Goal: Task Accomplishment & Management: Use online tool/utility

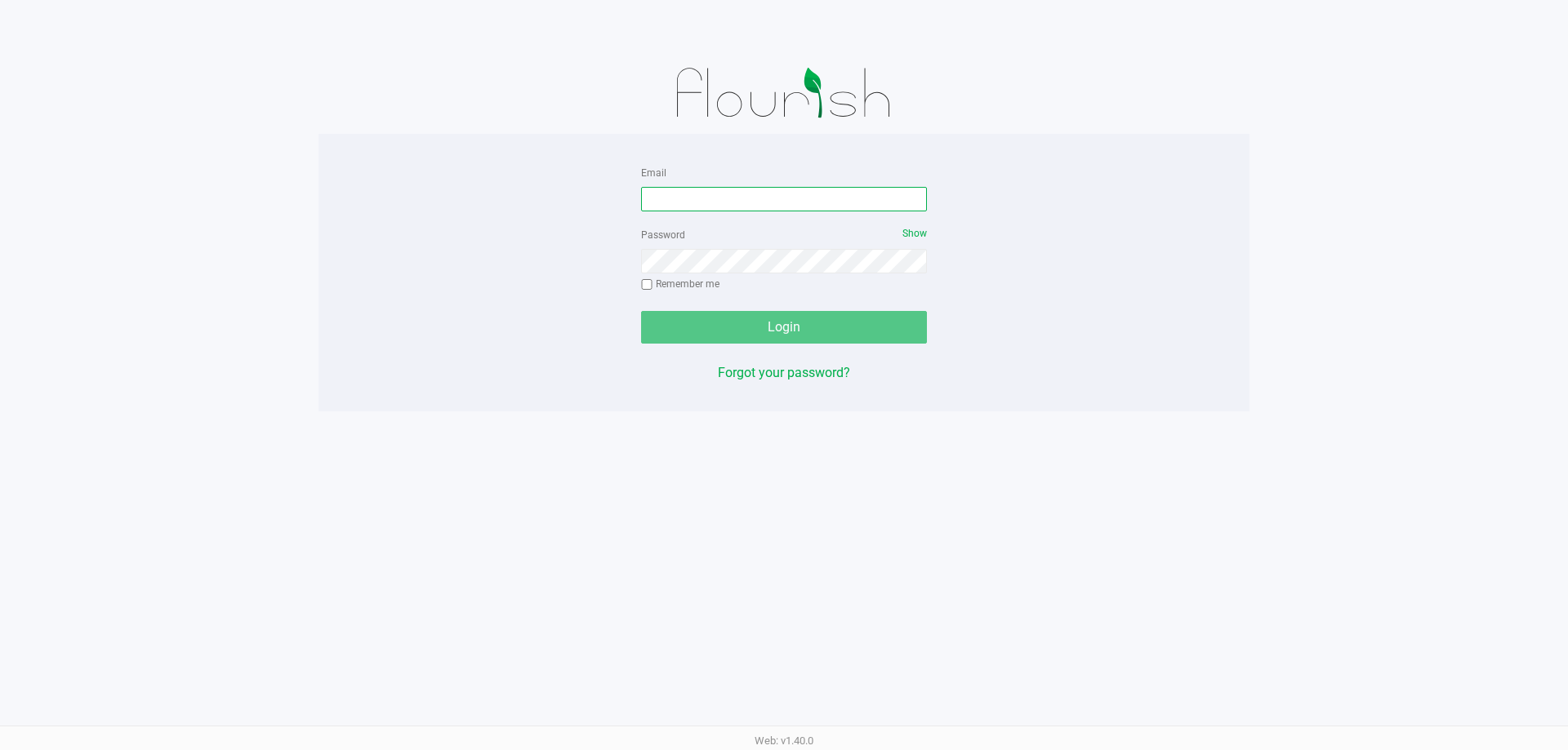
click at [687, 190] on input "Email" at bounding box center [784, 199] width 286 height 24
type input "randrews@liveparallel.com"
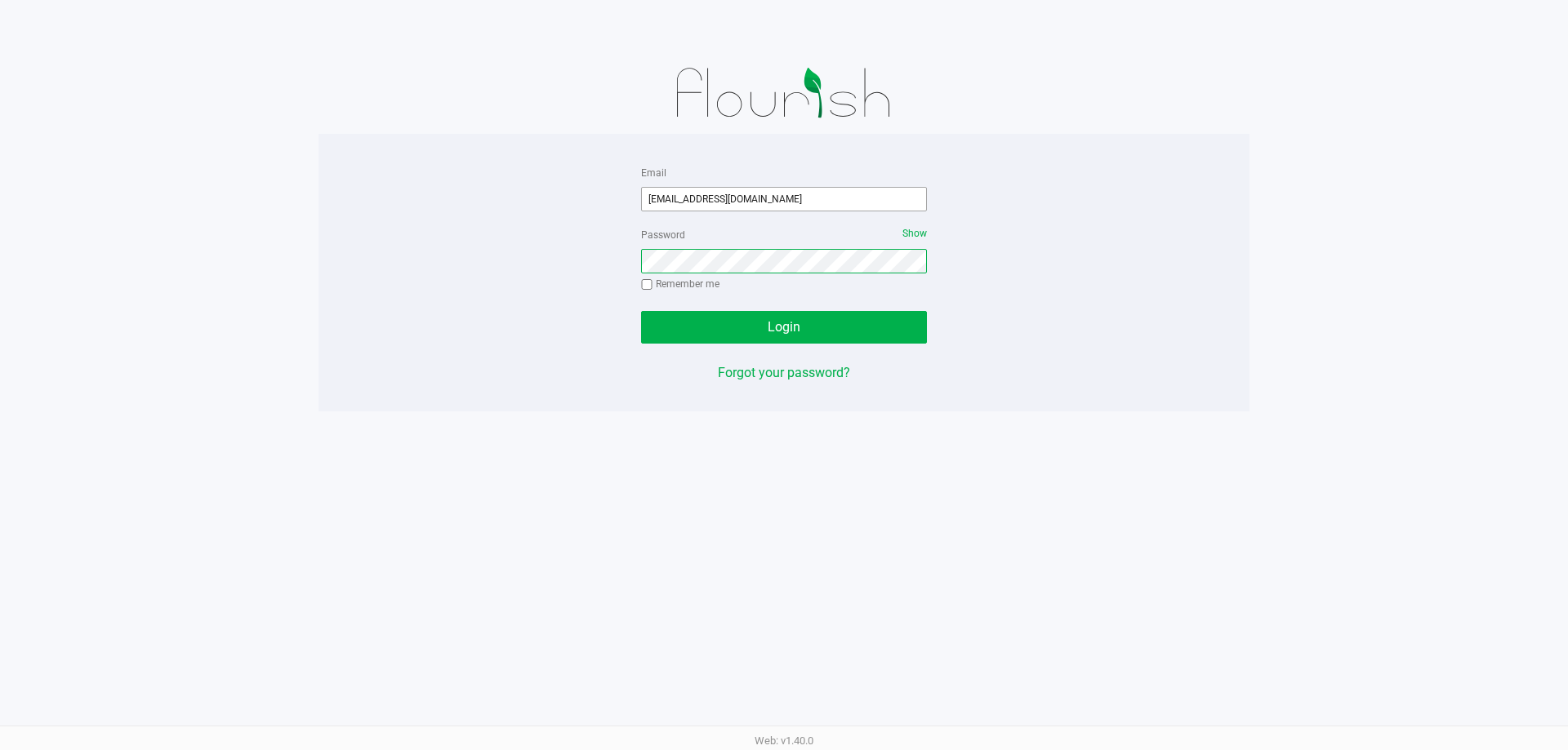
click at [641, 311] on button "Login" at bounding box center [784, 327] width 286 height 33
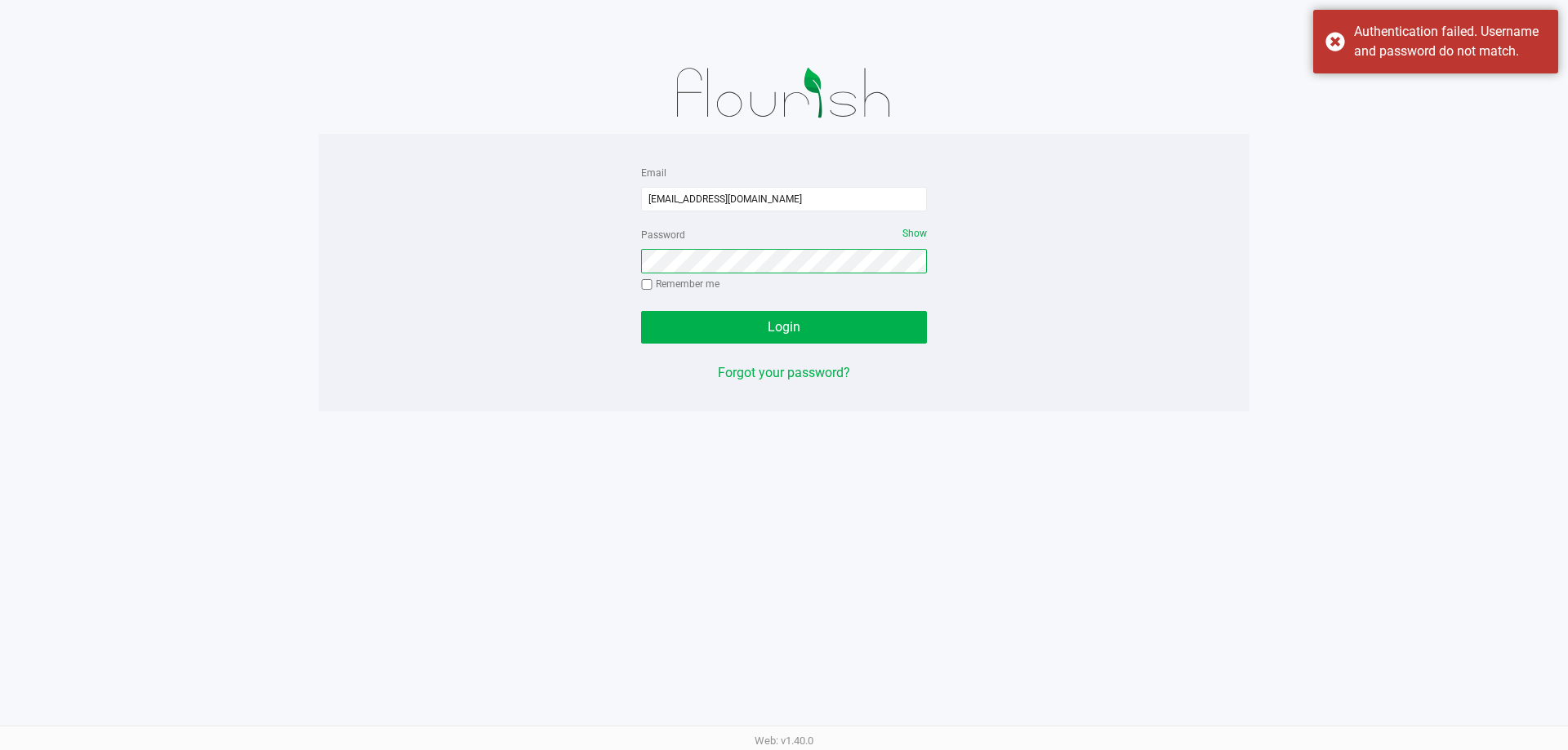
click at [641, 311] on button "Login" at bounding box center [784, 327] width 286 height 33
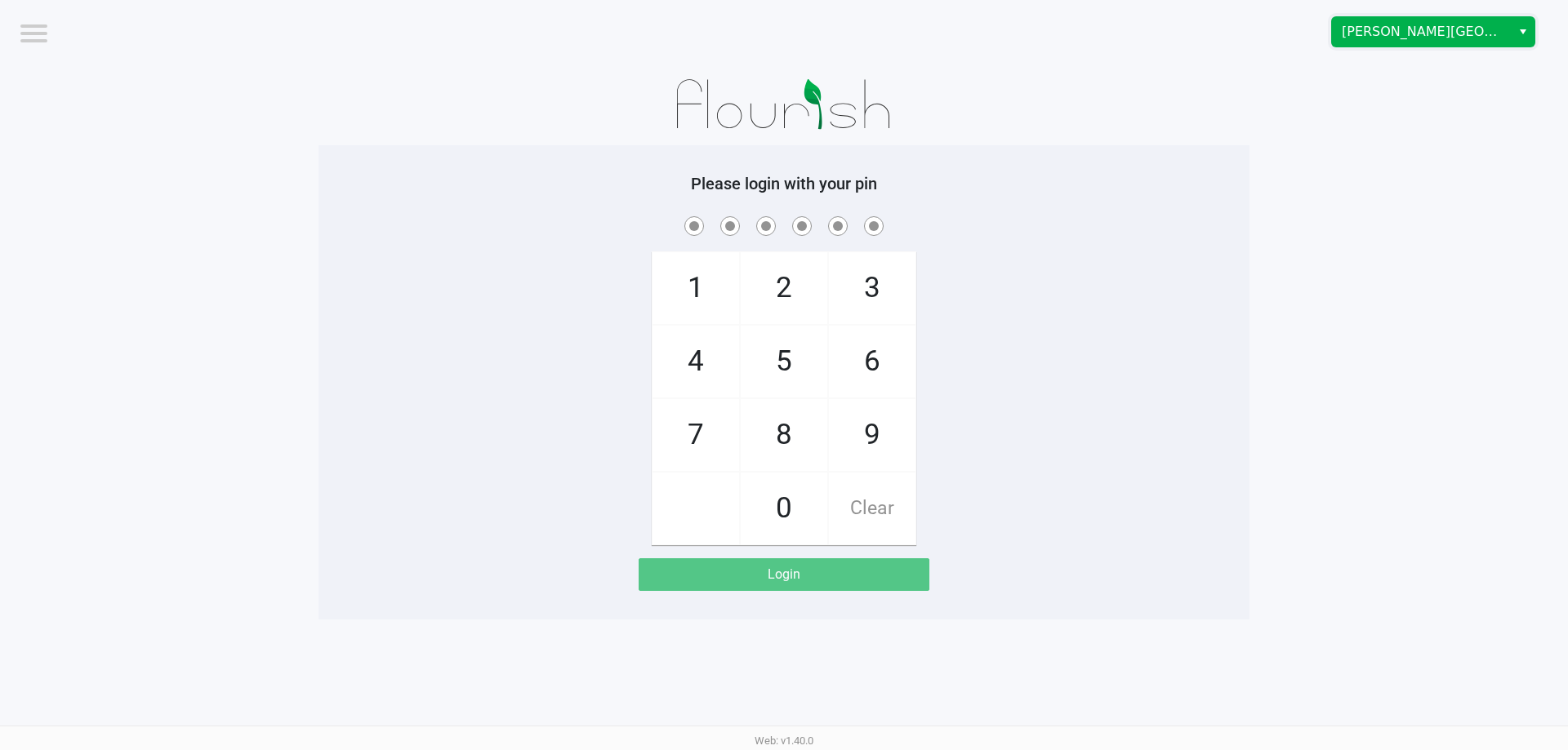
click at [1375, 27] on span "Bonita Springs WC" at bounding box center [1421, 32] width 159 height 20
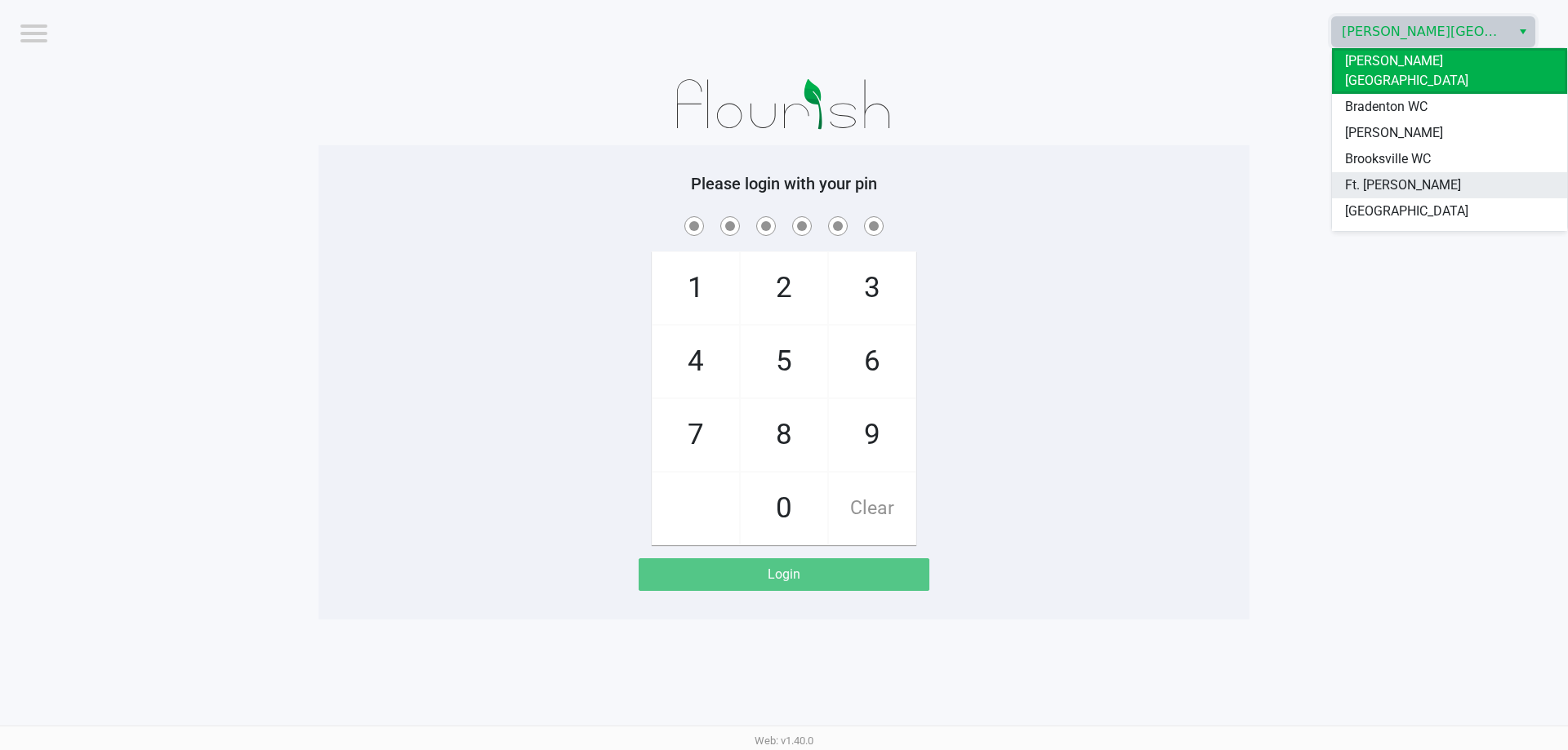
click at [1369, 175] on span "Ft. Myers WC" at bounding box center [1402, 184] width 116 height 20
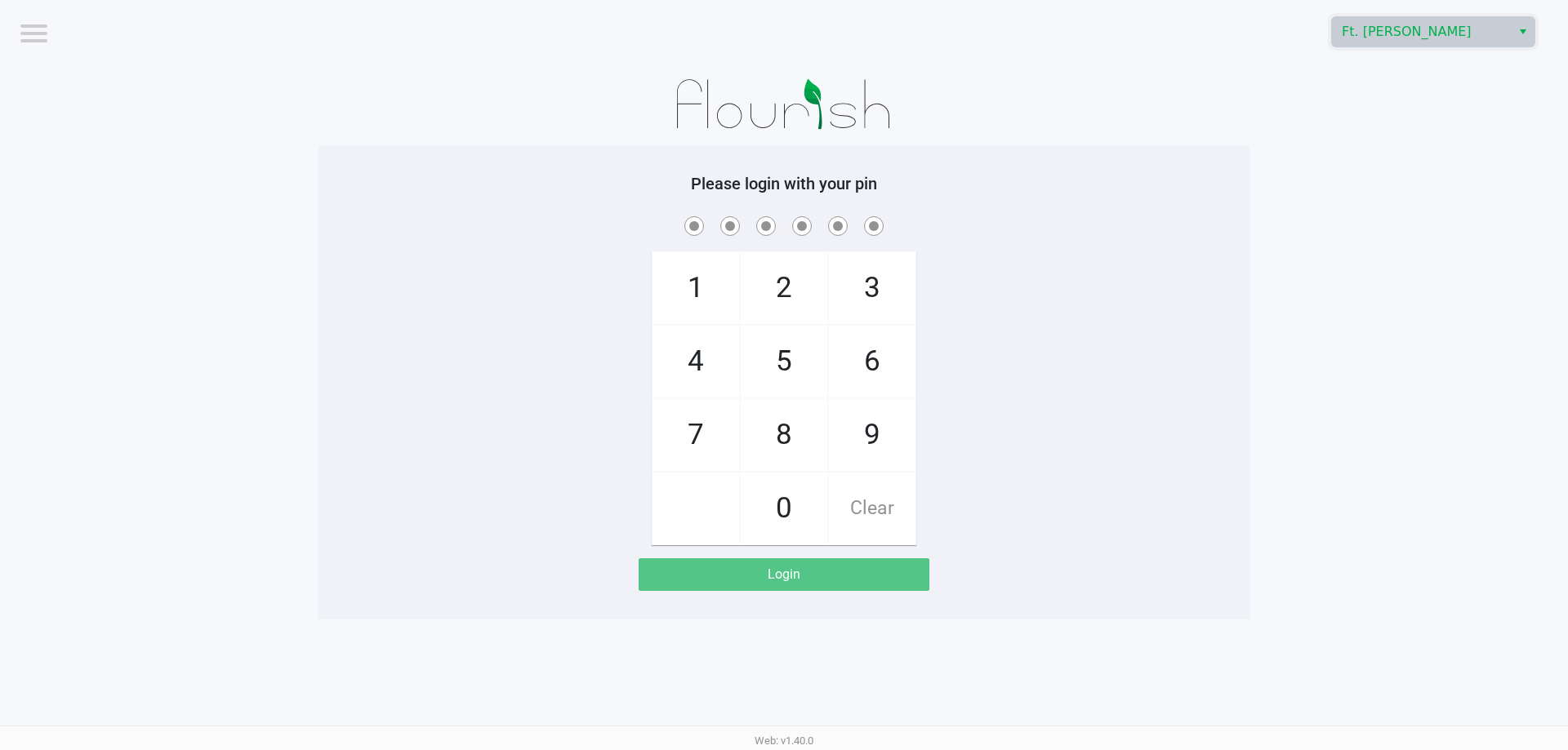
click at [1119, 79] on div at bounding box center [784, 104] width 931 height 82
checkbox input "true"
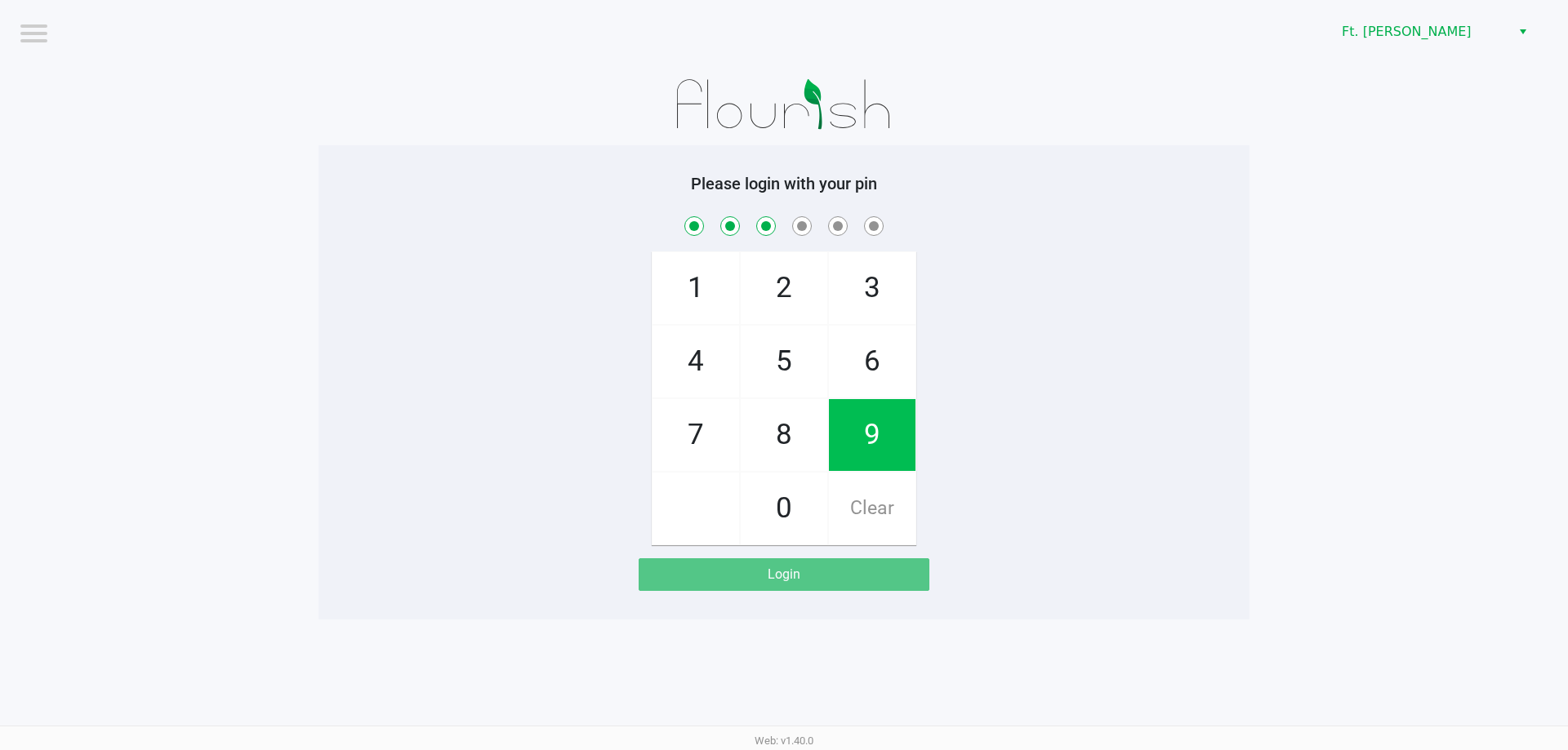
checkbox input "true"
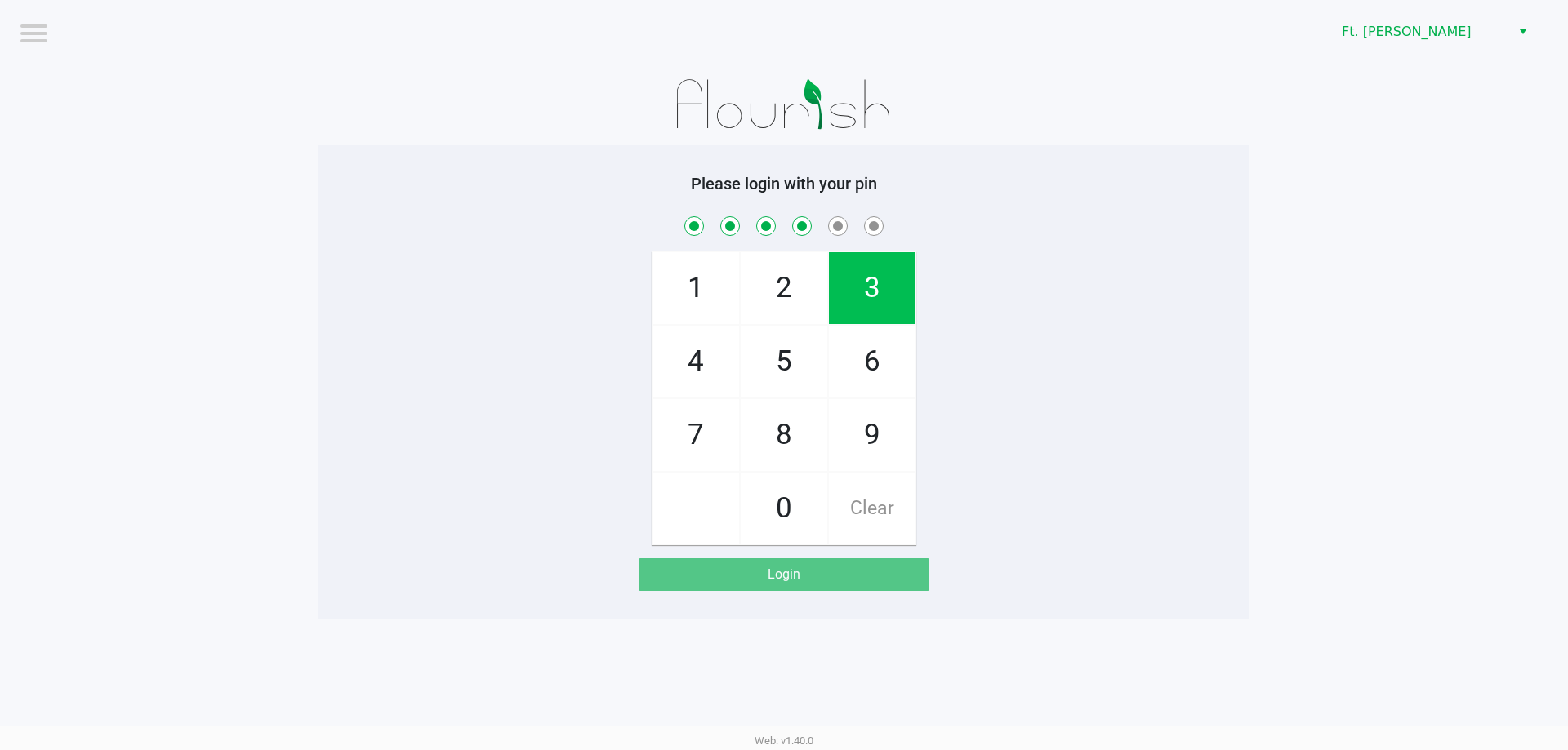
checkbox input "true"
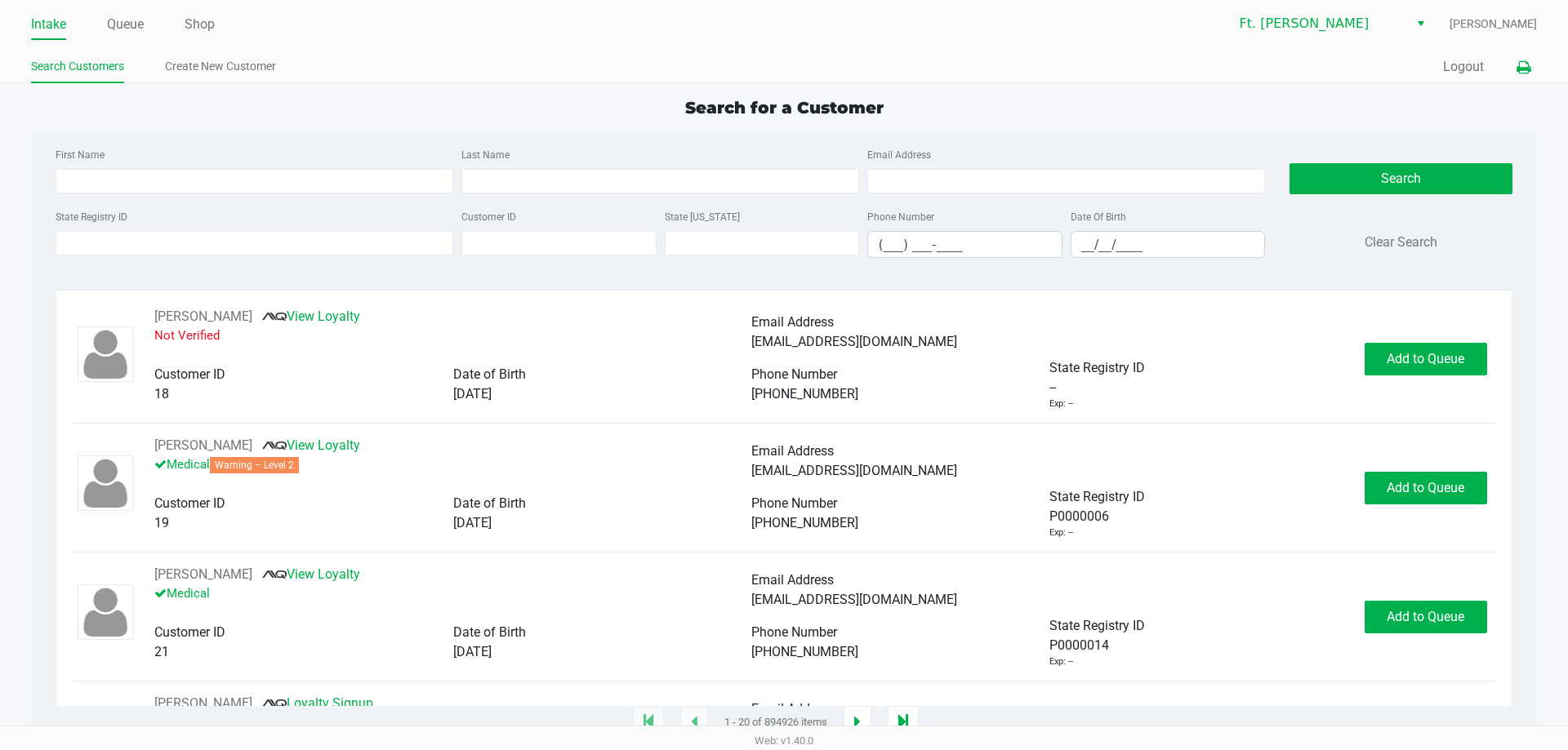
click at [1512, 58] on button at bounding box center [1522, 67] width 27 height 30
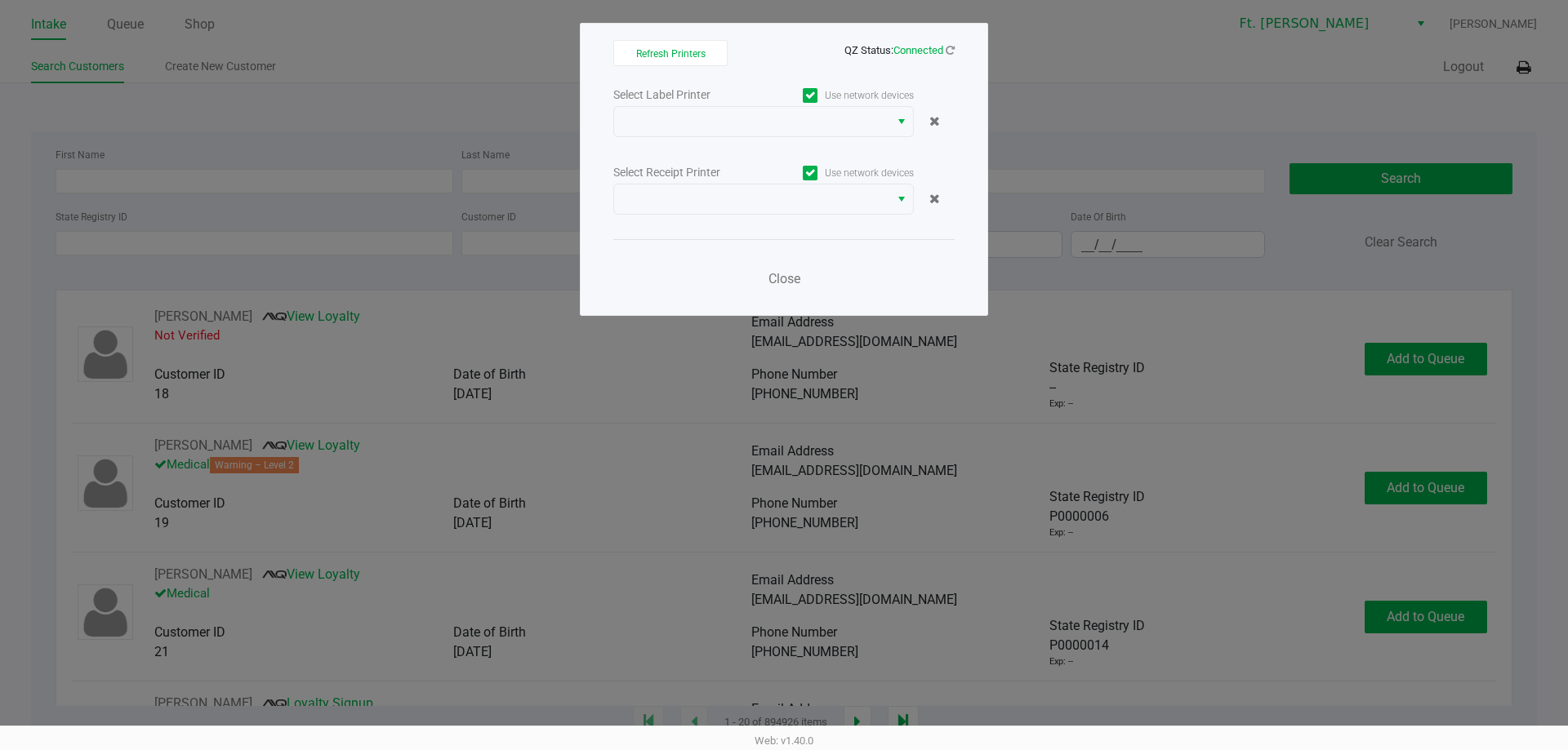
click at [718, 154] on div "Select Label Printer Use network devices Select Receipt Printer Use network dev…" at bounding box center [784, 191] width 341 height 214
click at [699, 134] on span at bounding box center [751, 122] width 275 height 30
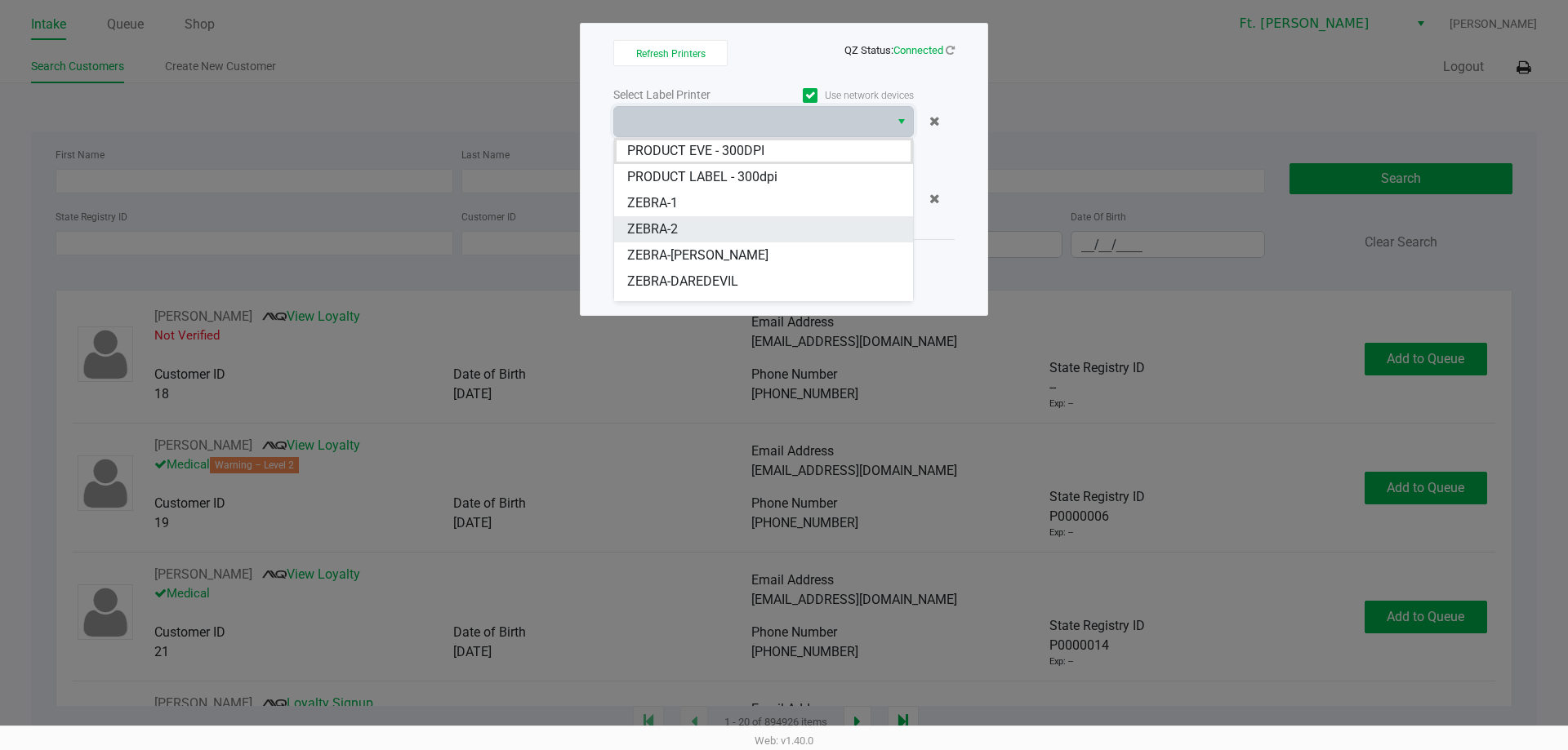
click at [665, 230] on span "ZEBRA-2" at bounding box center [652, 229] width 50 height 20
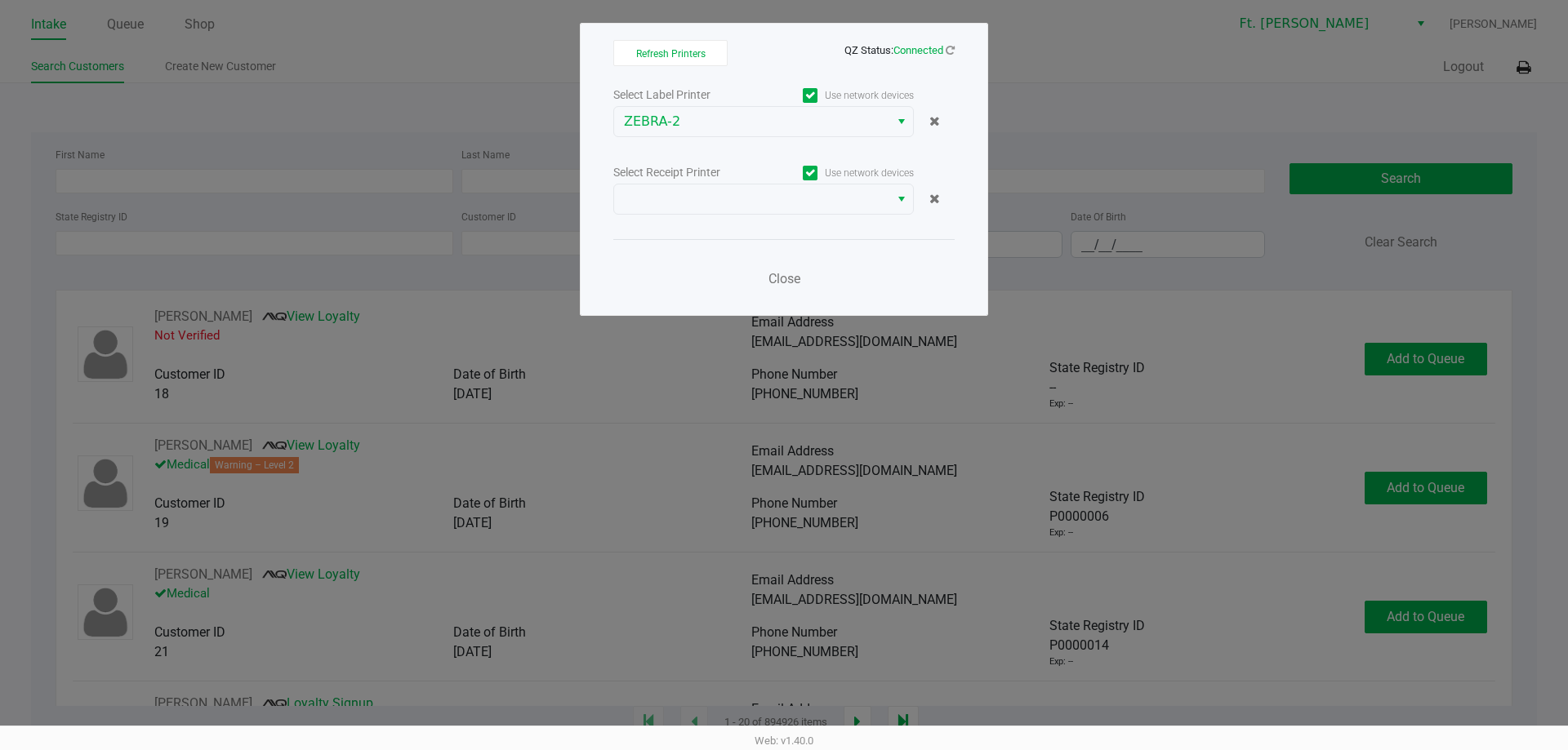
click at [672, 222] on div "Select Label Printer Use network devices ZEBRA-2 Select Receipt Printer Use net…" at bounding box center [784, 191] width 341 height 214
click at [676, 211] on span at bounding box center [751, 199] width 275 height 30
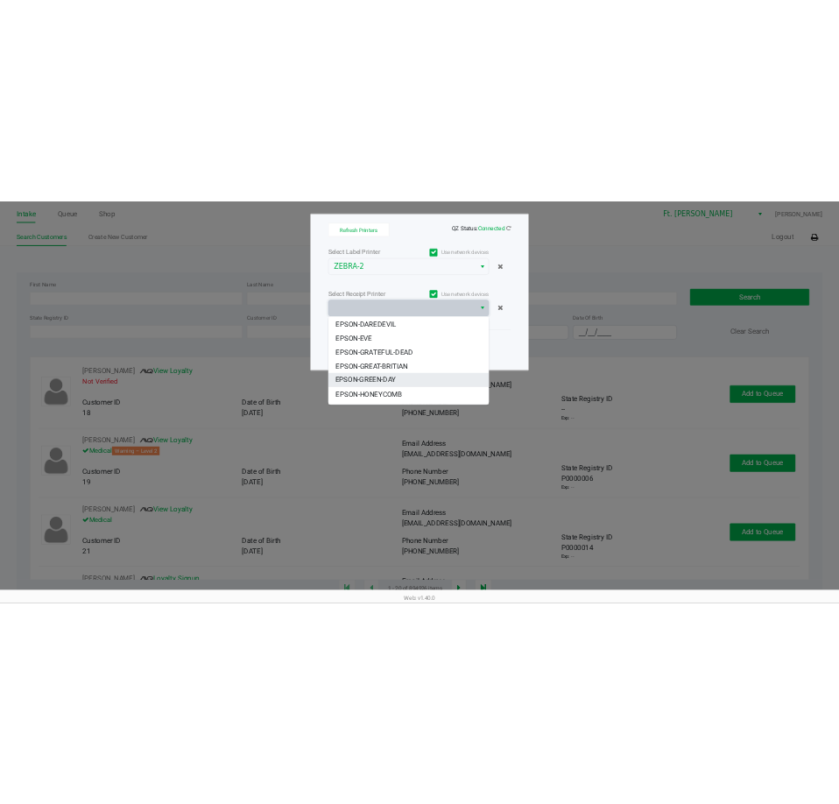
scroll to position [105, 0]
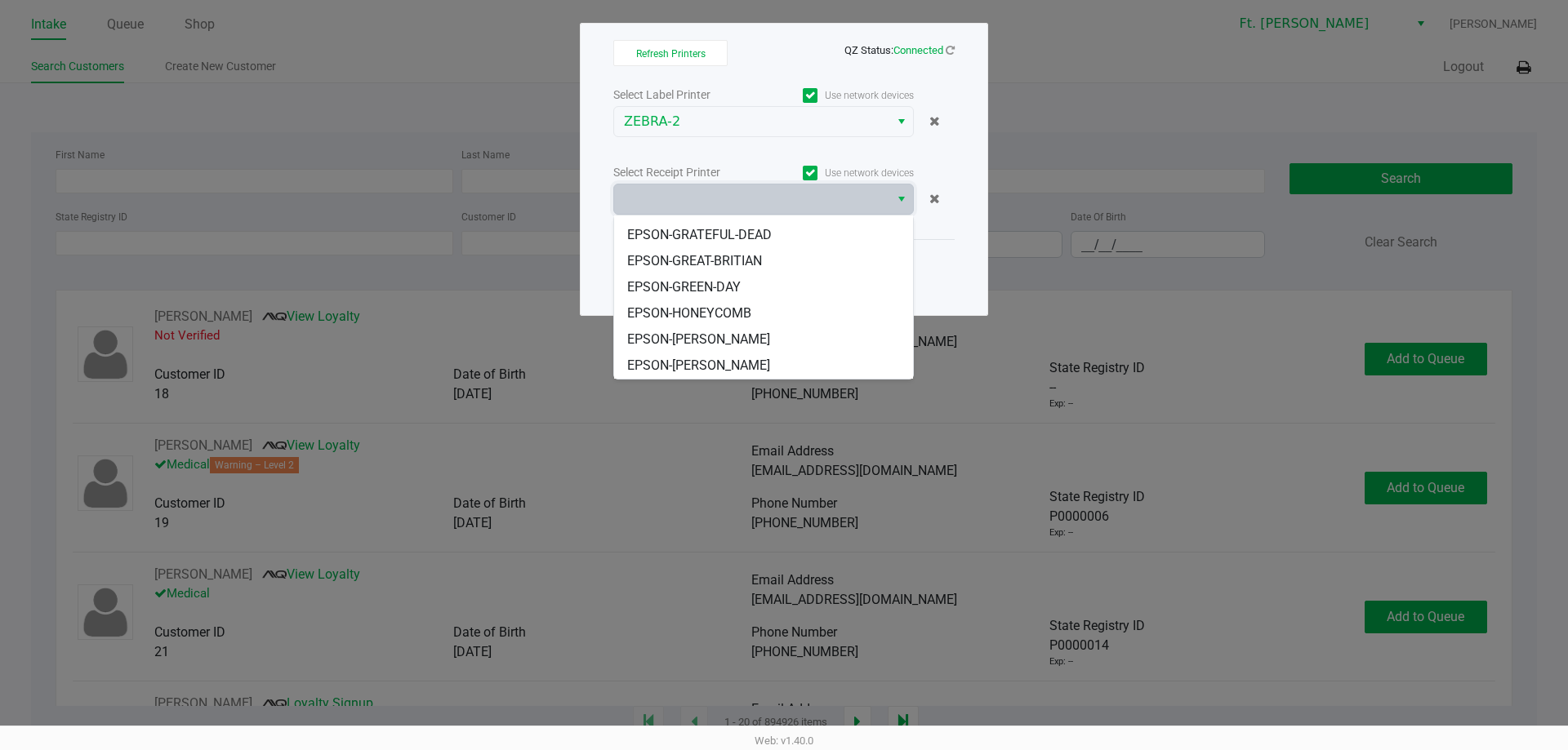
click at [695, 331] on span "EPSON-KATE-RYAN" at bounding box center [698, 339] width 143 height 20
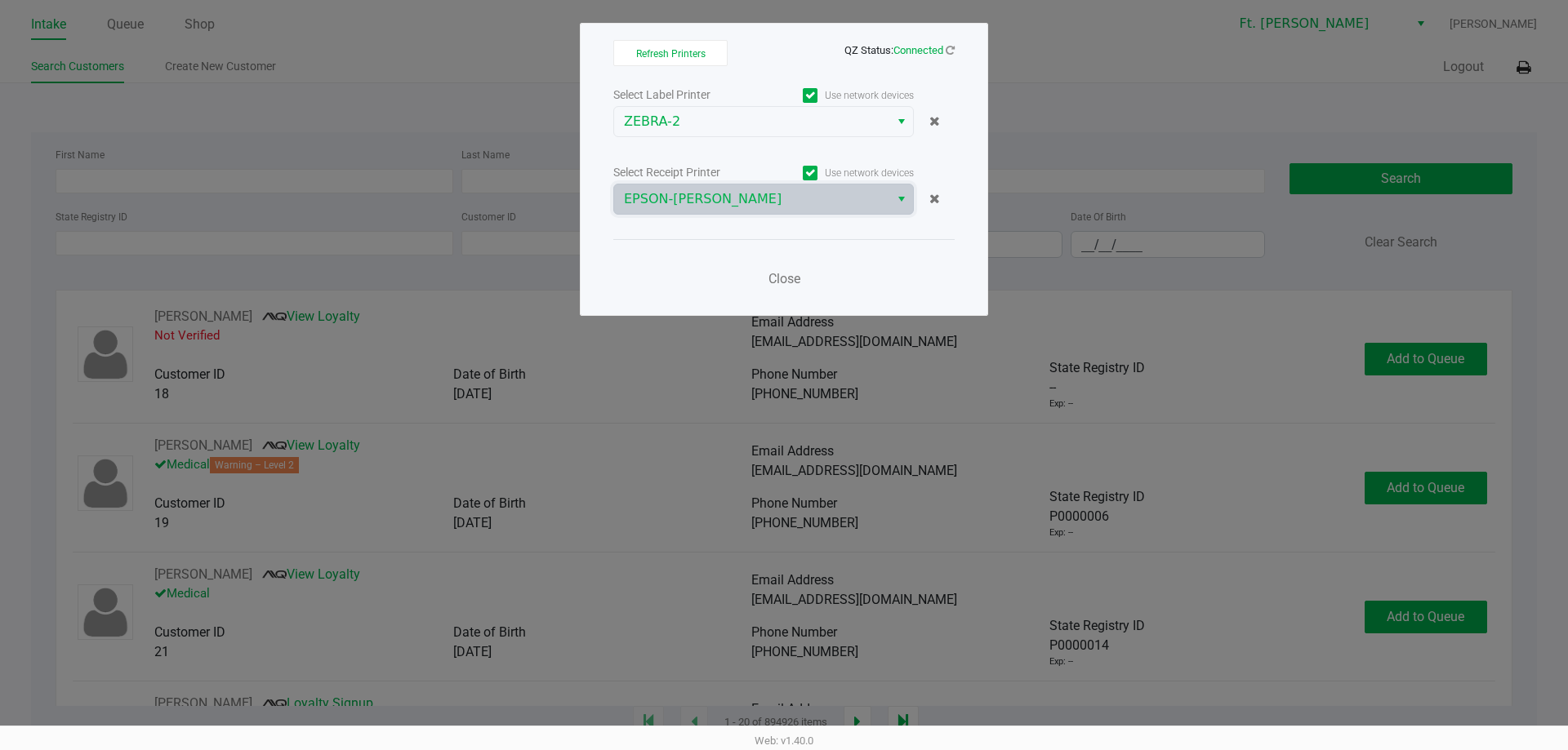
click at [701, 225] on div "Select Label Printer Use network devices ZEBRA-2 Select Receipt Printer Use net…" at bounding box center [784, 191] width 341 height 214
click at [761, 288] on div "Close" at bounding box center [784, 269] width 341 height 60
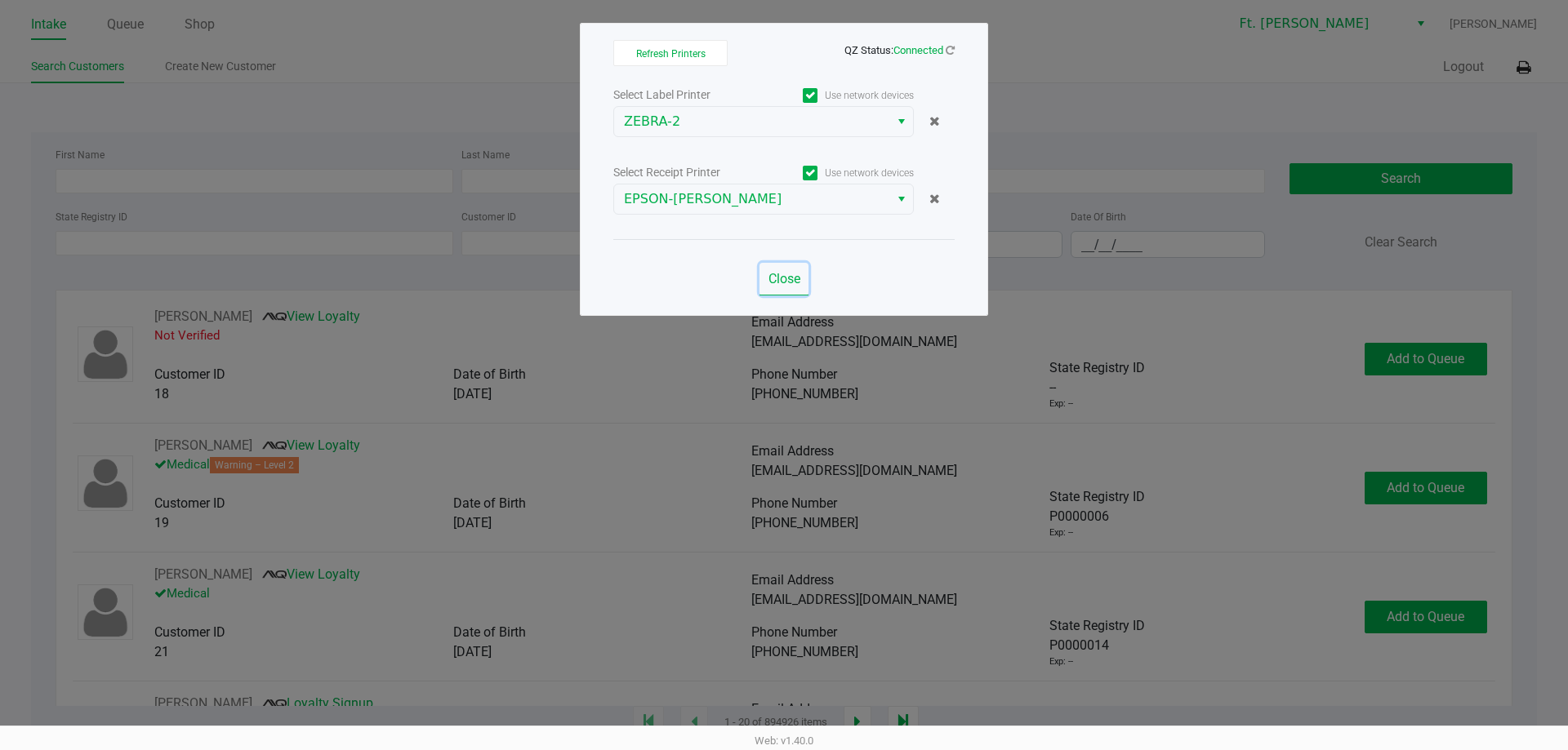
click at [787, 280] on span "Close" at bounding box center [784, 279] width 32 height 16
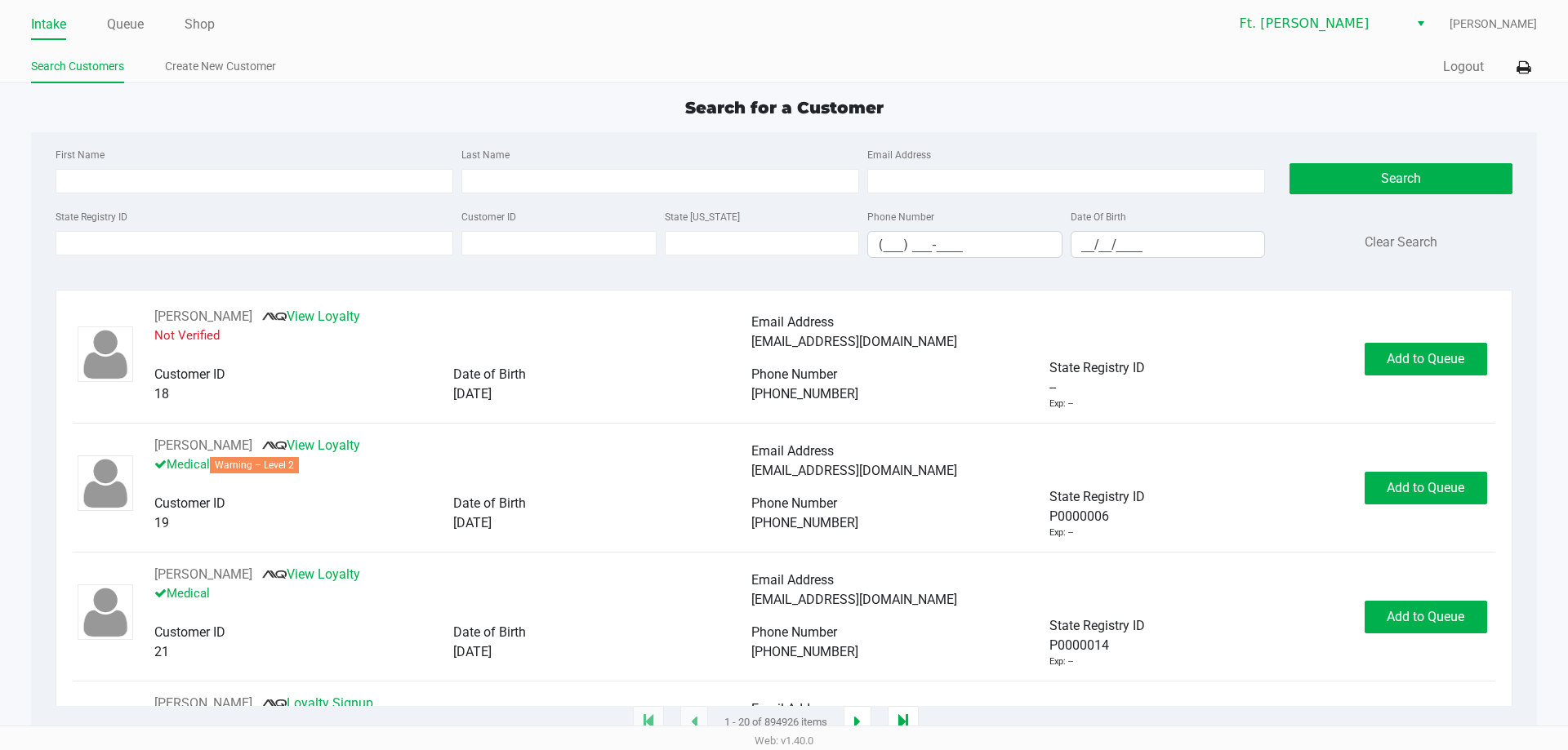
click at [673, 76] on ul "Search Customers Create New Customer" at bounding box center [407, 69] width 753 height 28
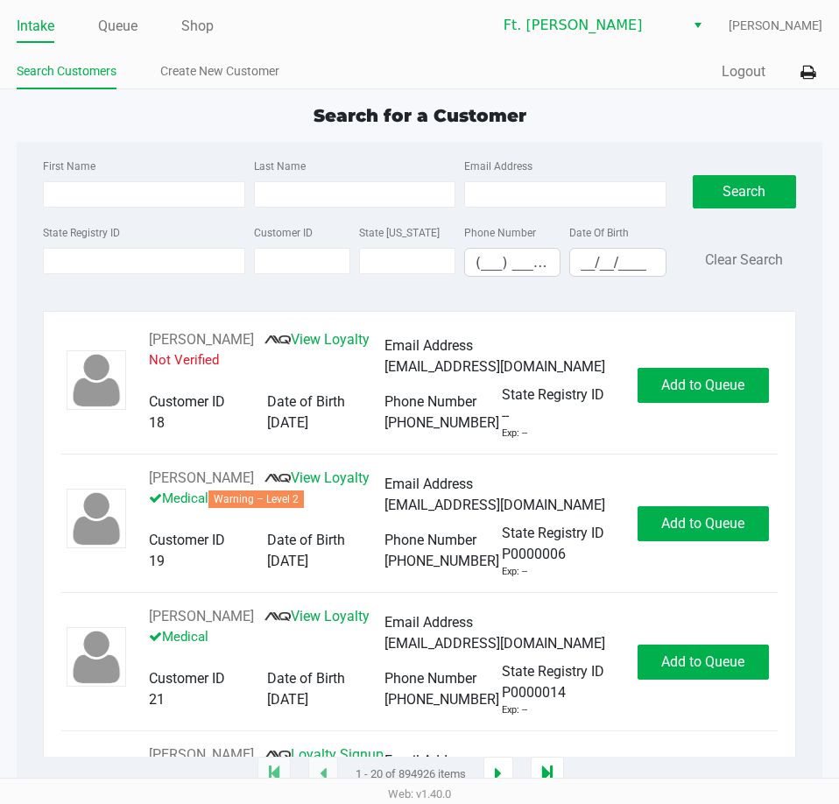
click at [581, 99] on app-point-of-sale "Intake Queue Shop Ft. Myers WC Richard Andrews Search Customers Create New Cust…" at bounding box center [419, 388] width 839 height 776
click at [804, 71] on icon at bounding box center [808, 73] width 15 height 12
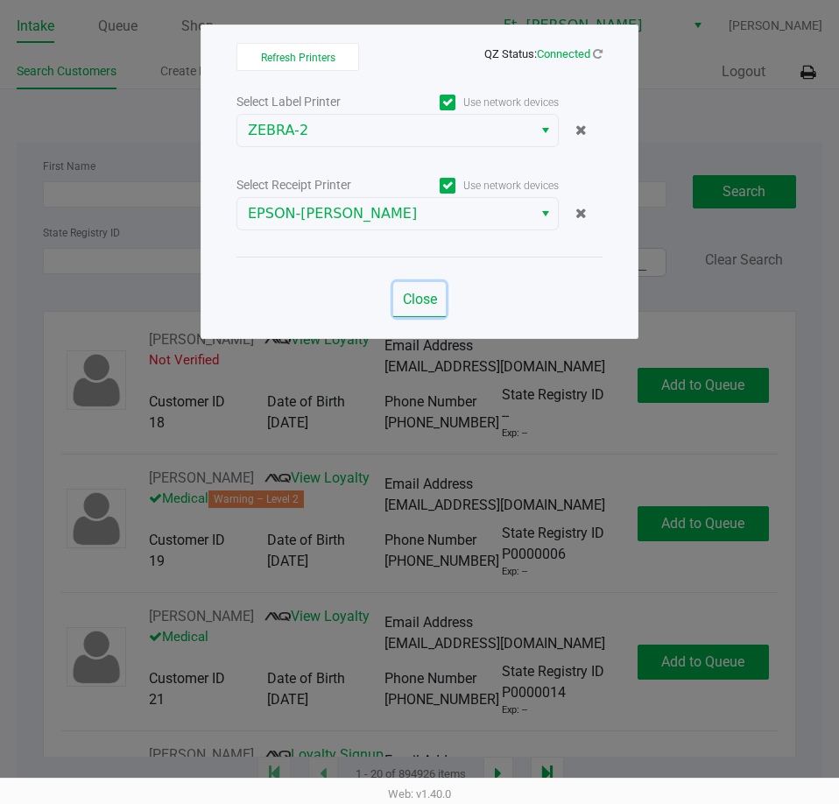
click at [429, 311] on button "Close" at bounding box center [419, 299] width 53 height 35
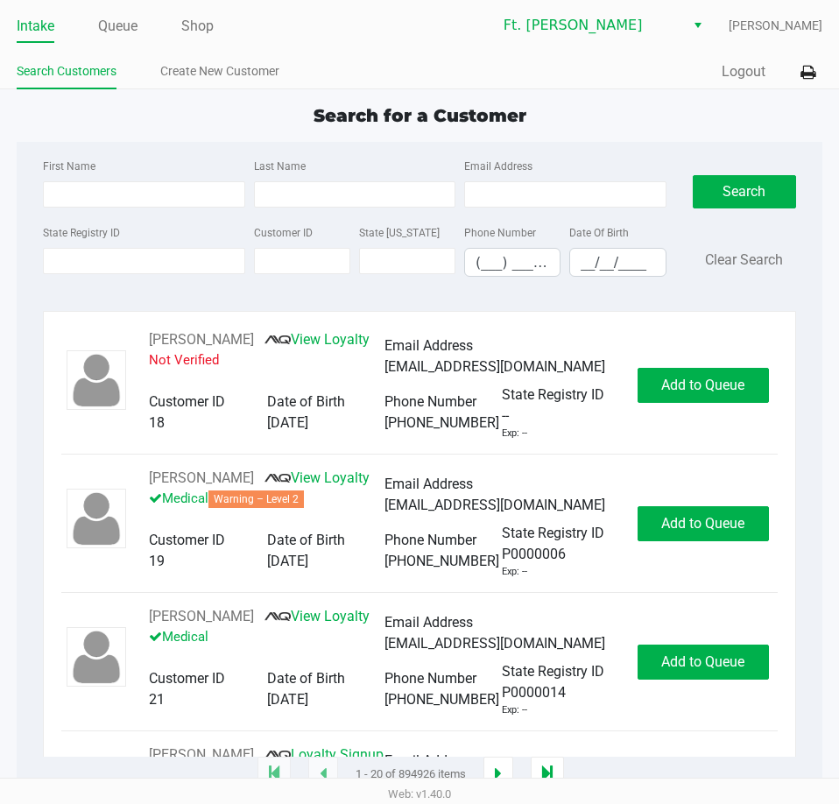
click at [556, 95] on app-point-of-sale "Intake Queue Shop Ft. Myers WC Richard Andrews Search Customers Create New Cust…" at bounding box center [419, 388] width 839 height 776
drag, startPoint x: 463, startPoint y: 144, endPoint x: 337, endPoint y: 84, distance: 138.8
click at [337, 84] on app-point-of-sale "Intake Queue Shop Ft. Myers WC Richard Andrews Search Customers Create New Cust…" at bounding box center [419, 388] width 839 height 776
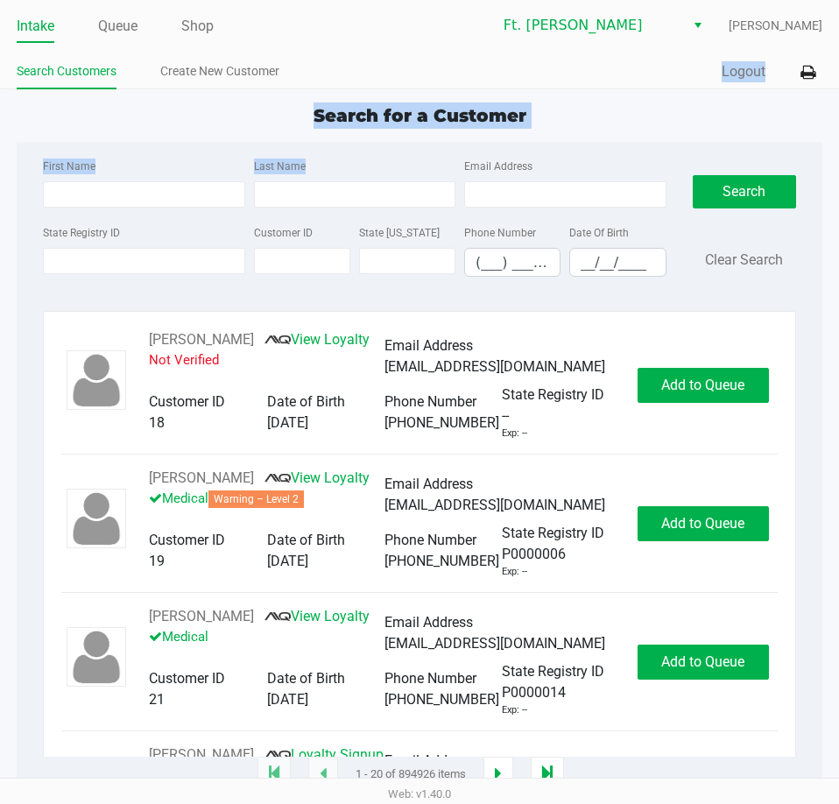
click at [337, 84] on ul "Search Customers Create New Customer" at bounding box center [218, 74] width 403 height 30
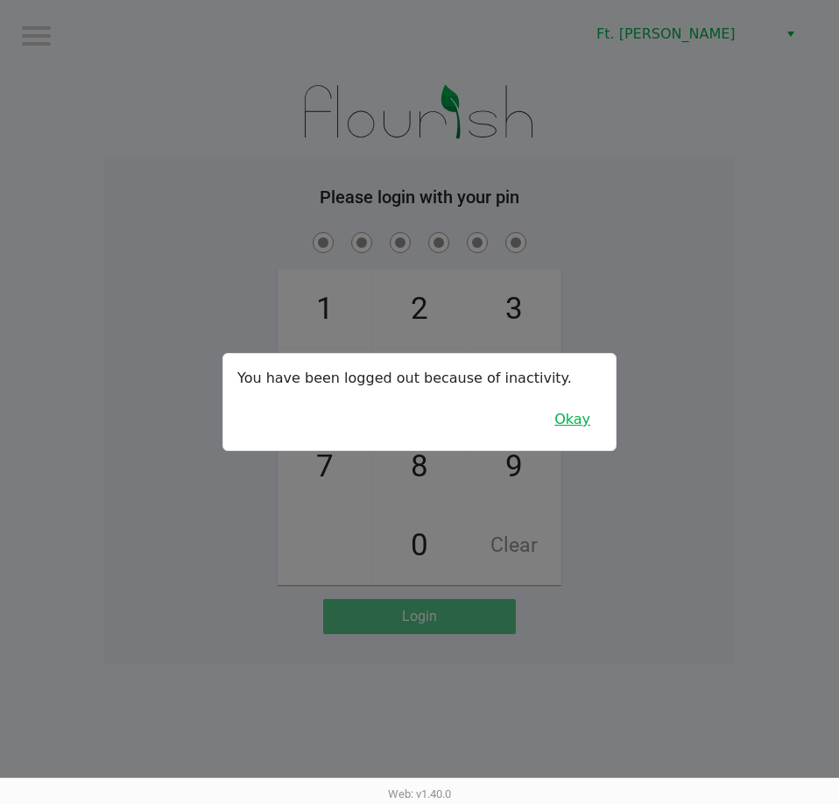
click at [579, 421] on button "Okay" at bounding box center [572, 419] width 59 height 33
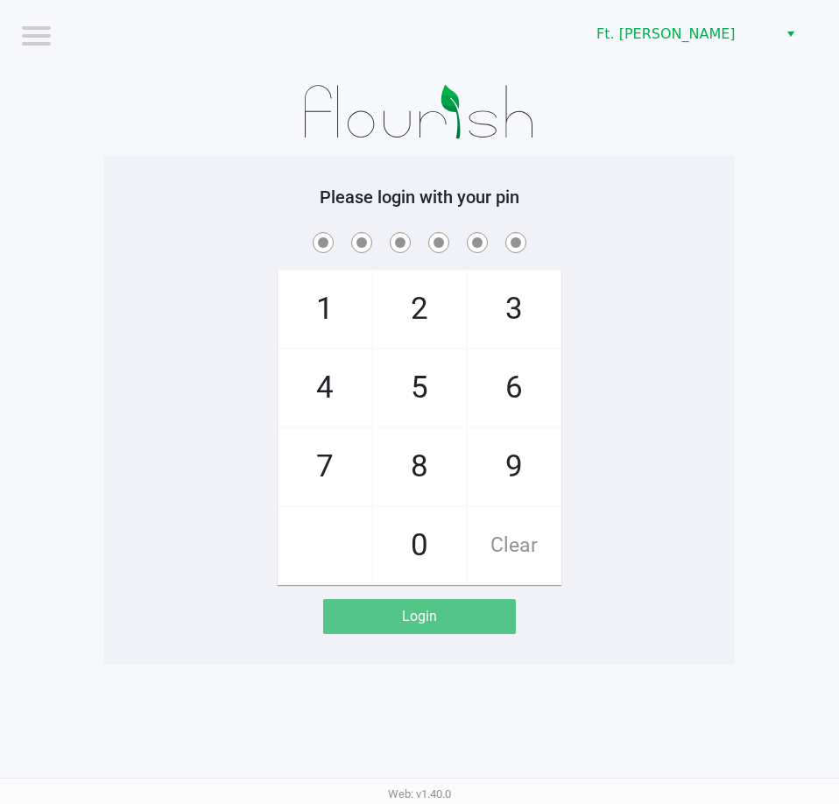
click at [343, 454] on span "7" at bounding box center [325, 467] width 93 height 77
checkbox input "true"
click at [391, 405] on span "5" at bounding box center [419, 388] width 93 height 77
checkbox input "true"
click at [532, 391] on span "6" at bounding box center [514, 388] width 93 height 77
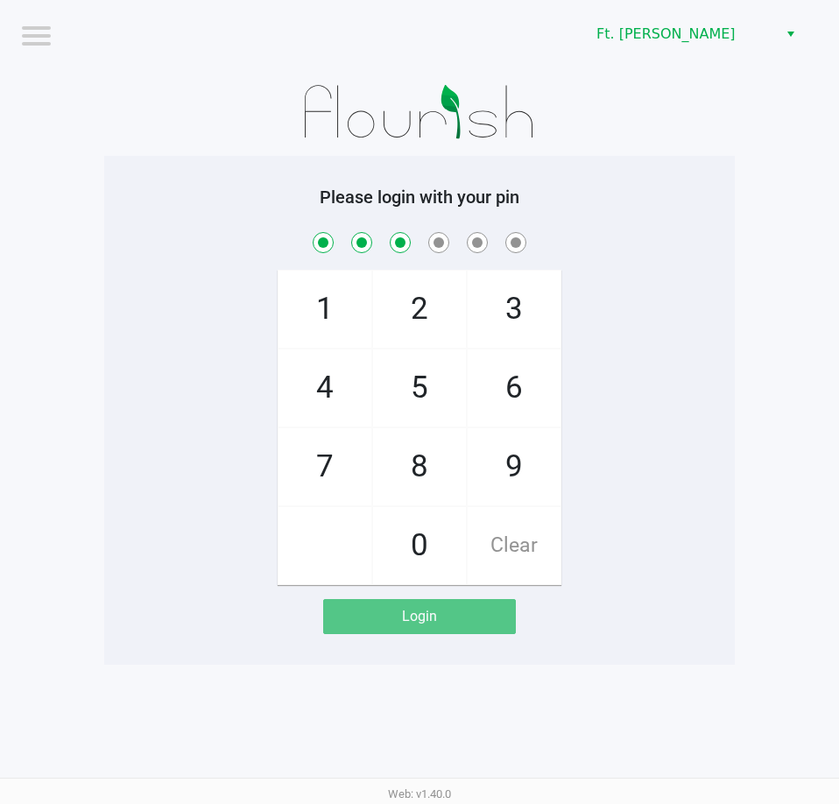
checkbox input "true"
drag, startPoint x: 529, startPoint y: 393, endPoint x: 469, endPoint y: 398, distance: 60.7
click at [519, 398] on span "6" at bounding box center [514, 388] width 93 height 77
checkbox input "true"
drag, startPoint x: 344, startPoint y: 379, endPoint x: 380, endPoint y: 370, distance: 38.0
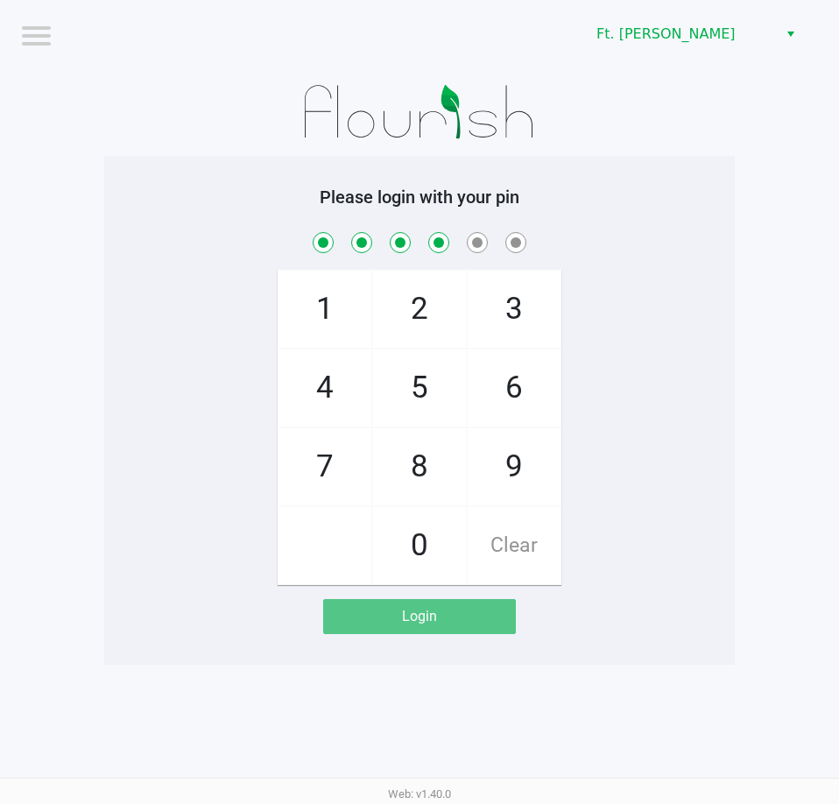
click at [361, 376] on span "4" at bounding box center [325, 388] width 93 height 77
checkbox input "true"
click at [521, 317] on span "3" at bounding box center [514, 309] width 93 height 77
checkbox input "true"
